Goal: Task Accomplishment & Management: Use online tool/utility

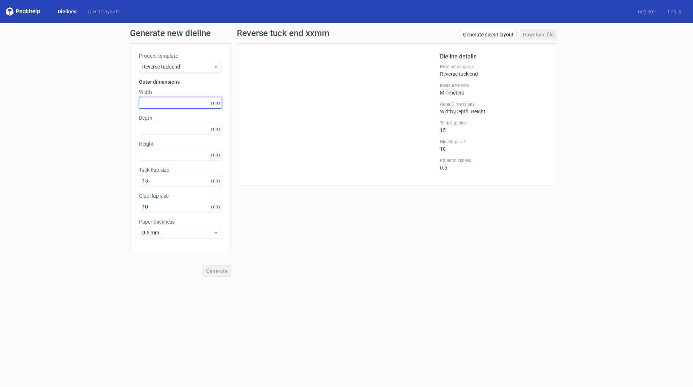
click at [178, 104] on input "text" at bounding box center [180, 103] width 83 height 12
click at [177, 103] on input "text" at bounding box center [180, 103] width 83 height 12
type input "114"
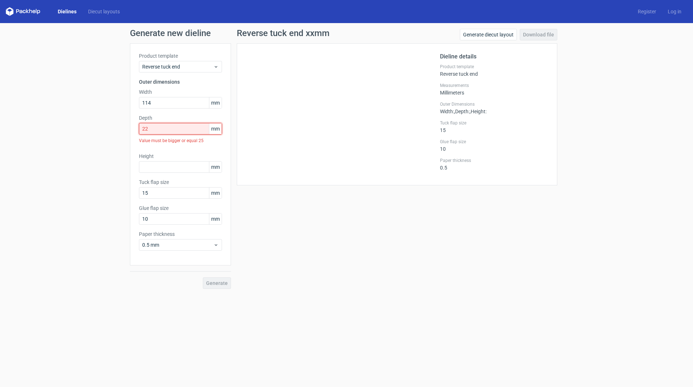
drag, startPoint x: 152, startPoint y: 127, endPoint x: 48, endPoint y: 106, distance: 105.7
click at [80, 120] on div "Generate new dieline Product template Reverse tuck end Outer dimensions Width 1…" at bounding box center [346, 159] width 693 height 272
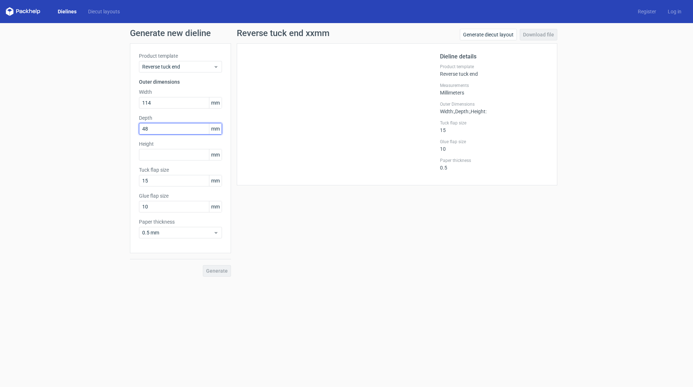
type input "48"
type input "22"
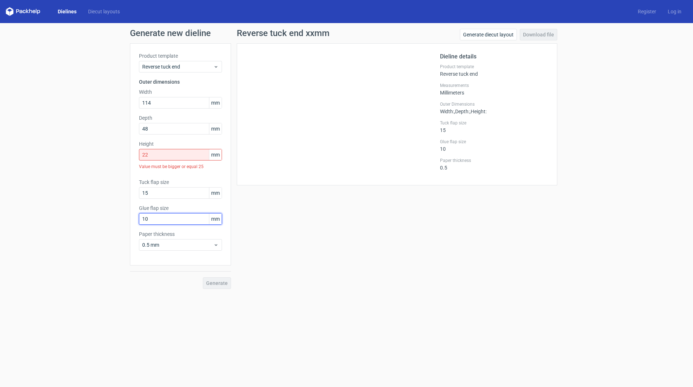
click at [162, 206] on div "Glue flap size 10 mm" at bounding box center [180, 215] width 83 height 20
drag, startPoint x: 152, startPoint y: 216, endPoint x: 95, endPoint y: 219, distance: 57.1
click at [96, 217] on div "Generate new dieline Product template Reverse tuck end Outer dimensions Width 1…" at bounding box center [346, 159] width 693 height 272
type input "7"
drag, startPoint x: 324, startPoint y: 166, endPoint x: 318, endPoint y: 164, distance: 6.5
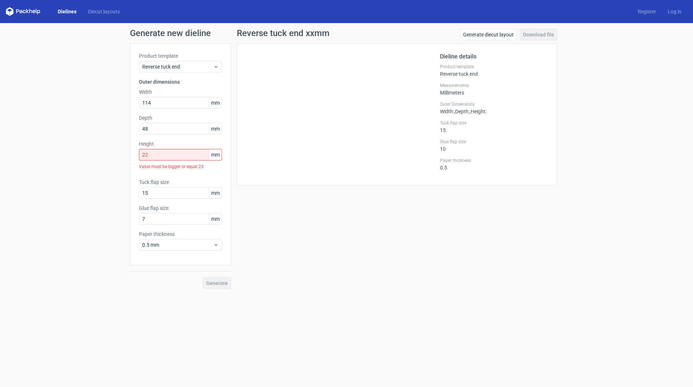
click at [324, 166] on div at bounding box center [343, 114] width 194 height 124
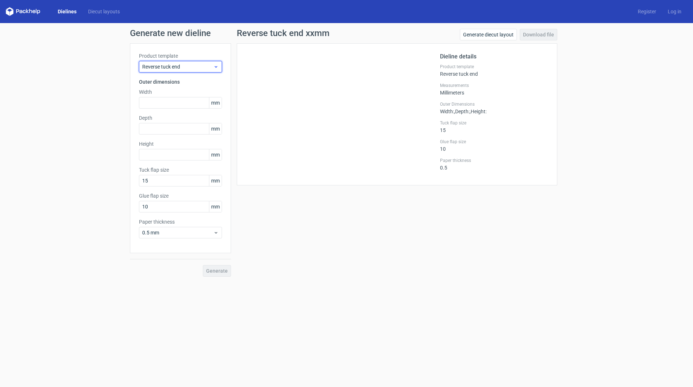
click at [192, 64] on span "Reverse tuck end" at bounding box center [177, 66] width 71 height 7
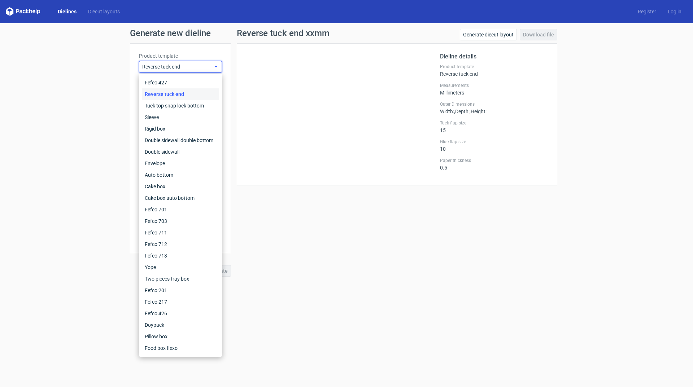
click at [192, 64] on span "Reverse tuck end" at bounding box center [177, 66] width 71 height 7
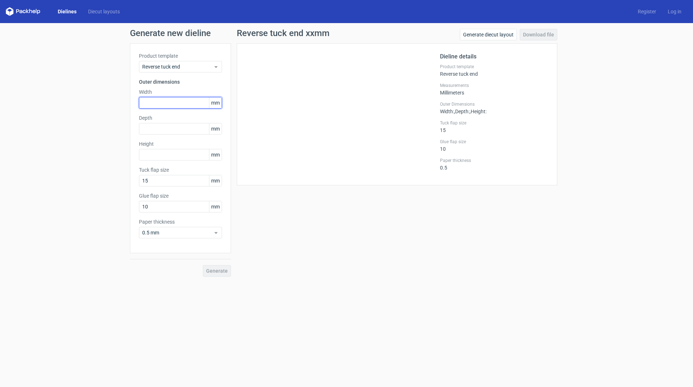
click at [182, 106] on input "text" at bounding box center [180, 103] width 83 height 12
type input "114"
click at [159, 130] on input "text" at bounding box center [180, 129] width 83 height 12
type input "1"
type input "48"
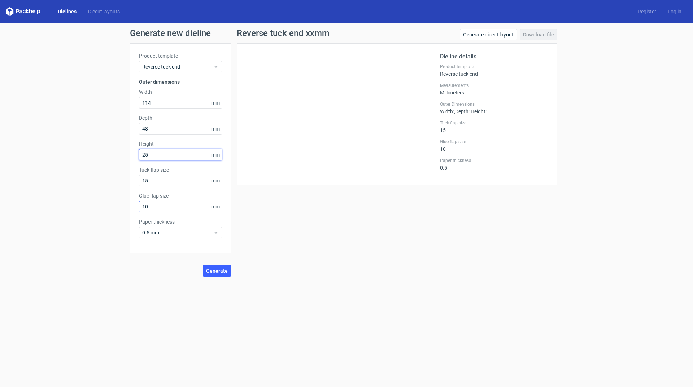
type input "25"
drag, startPoint x: 182, startPoint y: 208, endPoint x: 118, endPoint y: 208, distance: 63.5
click at [118, 209] on div "Generate new dieline Product template Reverse tuck end Outer dimensions Width 1…" at bounding box center [346, 153] width 693 height 260
type input "12"
click at [172, 154] on input "25" at bounding box center [180, 155] width 83 height 12
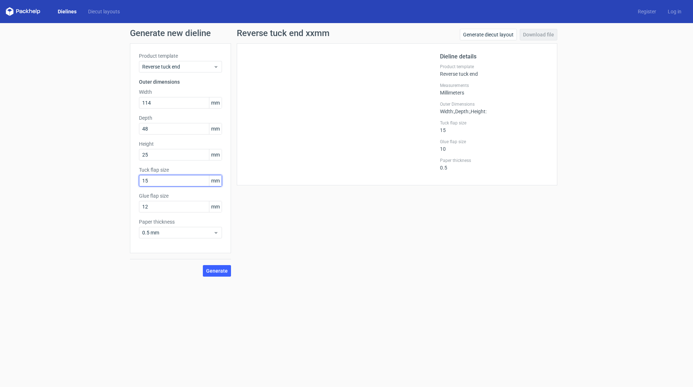
click at [162, 183] on input "15" at bounding box center [180, 181] width 83 height 12
click at [217, 274] on button "Generate" at bounding box center [217, 271] width 28 height 12
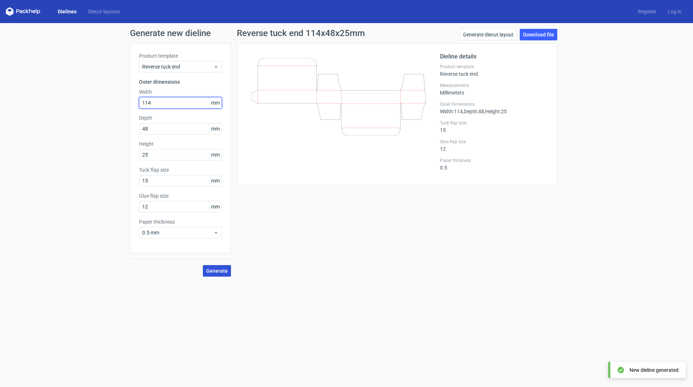
drag, startPoint x: 158, startPoint y: 100, endPoint x: 127, endPoint y: 99, distance: 31.8
click at [127, 99] on div "Generate new dieline Product template Reverse tuck end Outer dimensions Width 1…" at bounding box center [346, 153] width 693 height 260
type input "22"
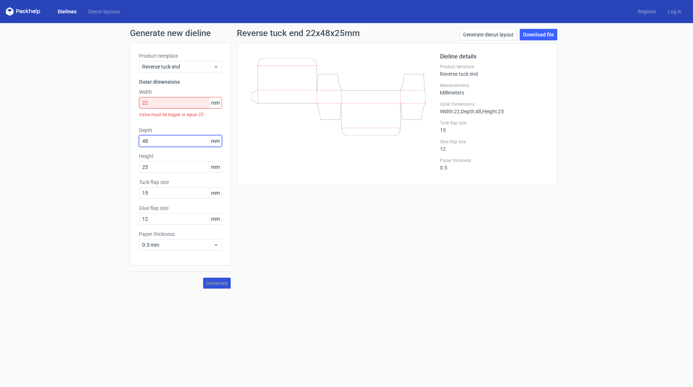
type input "1"
type input "114"
type input "48"
click at [180, 108] on input "22" at bounding box center [180, 103] width 83 height 12
drag, startPoint x: 182, startPoint y: 105, endPoint x: 52, endPoint y: 77, distance: 132.5
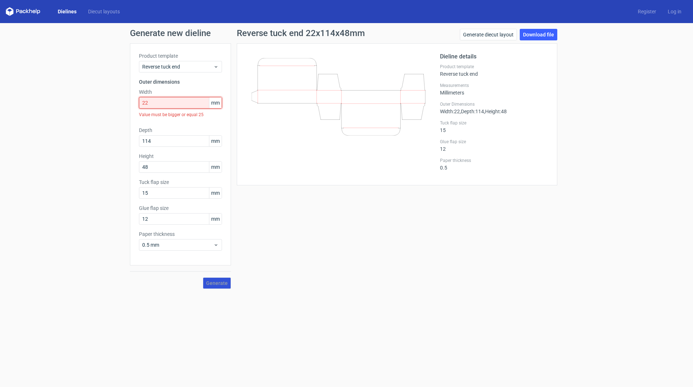
click at [103, 95] on div "Generate new dieline Product template Reverse tuck end Outer dimensions Width 2…" at bounding box center [346, 159] width 693 height 272
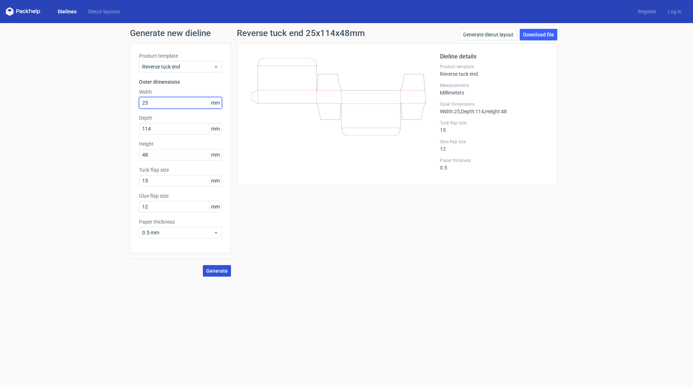
type input "25"
click at [219, 265] on div "Generate" at bounding box center [180, 264] width 101 height 23
click at [219, 269] on span "Generate" at bounding box center [217, 271] width 22 height 5
drag, startPoint x: 175, startPoint y: 152, endPoint x: 0, endPoint y: 83, distance: 188.4
click at [77, 138] on div "Generate new dieline Product template Reverse tuck end Outer dimensions Width 2…" at bounding box center [346, 153] width 693 height 260
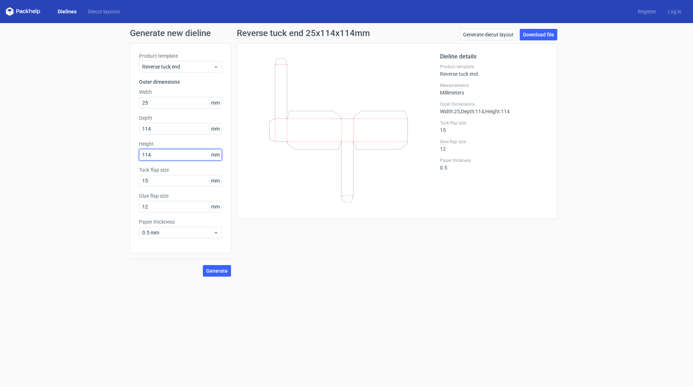
type input "114"
drag, startPoint x: 127, startPoint y: 119, endPoint x: 108, endPoint y: 113, distance: 20.0
click at [111, 117] on div "Generate new dieline Product template Reverse tuck end Outer dimensions Width 2…" at bounding box center [346, 153] width 693 height 260
type input "25"
drag, startPoint x: 158, startPoint y: 103, endPoint x: 99, endPoint y: 93, distance: 60.4
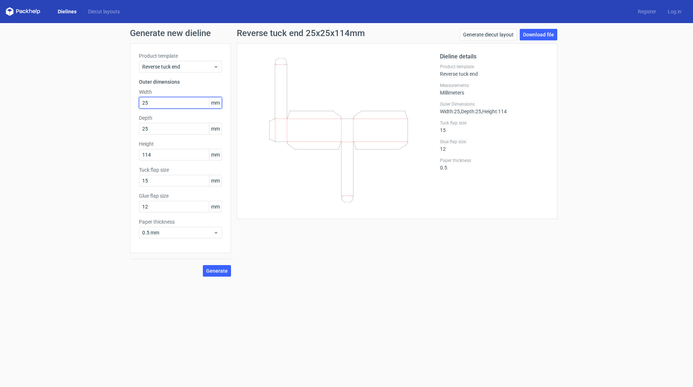
click at [102, 95] on div "Generate new dieline Product template Reverse tuck end Outer dimensions Width 2…" at bounding box center [346, 153] width 693 height 260
type input "48"
click at [216, 266] on button "Generate" at bounding box center [217, 271] width 28 height 12
click at [545, 36] on link "Download file" at bounding box center [539, 35] width 38 height 12
